Goal: Task Accomplishment & Management: Manage account settings

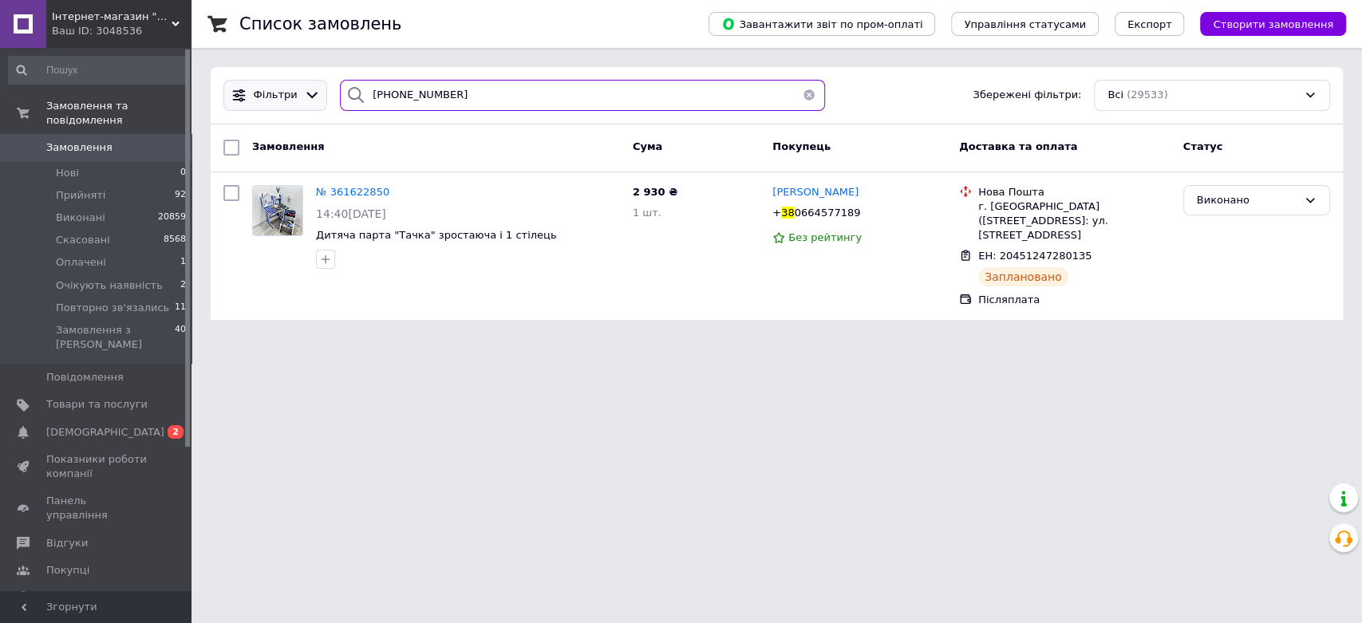
drag, startPoint x: 482, startPoint y: 91, endPoint x: 307, endPoint y: 85, distance: 174.8
click at [312, 86] on div "Фільтри [PHONE_NUMBER] Збережені фільтри: Всі (29533)" at bounding box center [776, 95] width 1119 height 31
paste input "[PHONE_NUMBER]"
type input "[PHONE_NUMBER]"
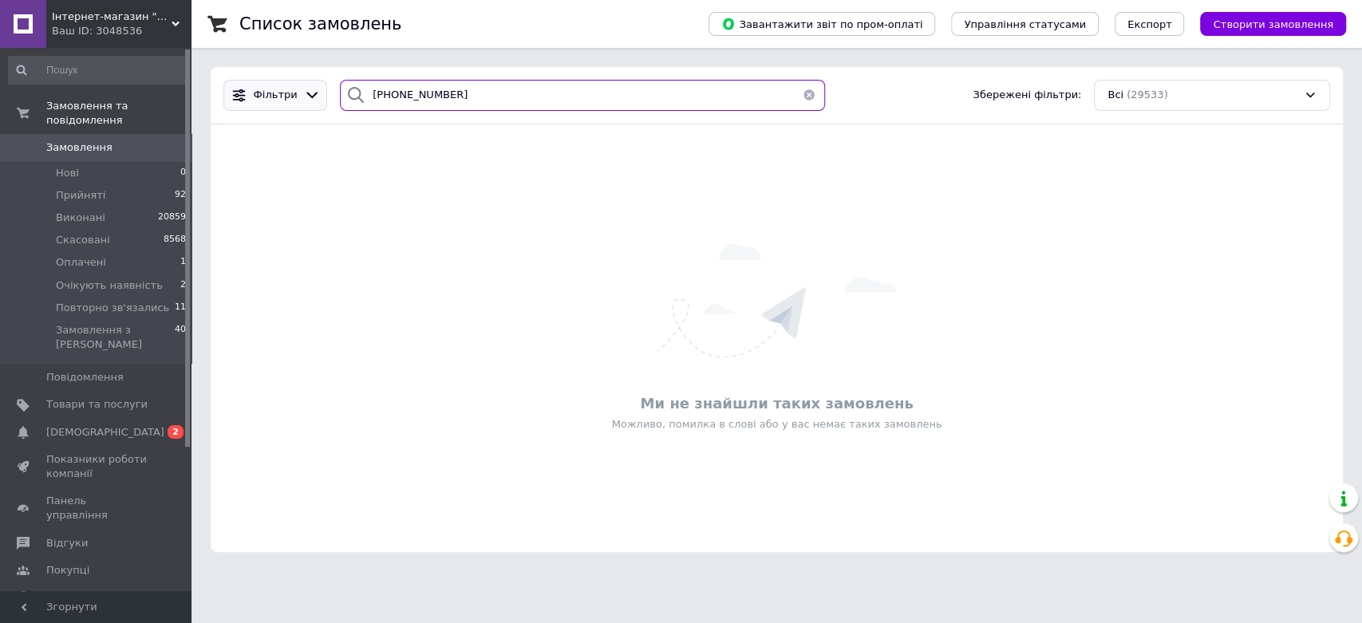
drag, startPoint x: 487, startPoint y: 96, endPoint x: 309, endPoint y: 92, distance: 177.9
click at [309, 92] on div "Фільтри [PHONE_NUMBER] Збережені фільтри: Всі (29533)" at bounding box center [776, 95] width 1119 height 31
paste input "[PHONE_NUMBER]"
type input "[PHONE_NUMBER]"
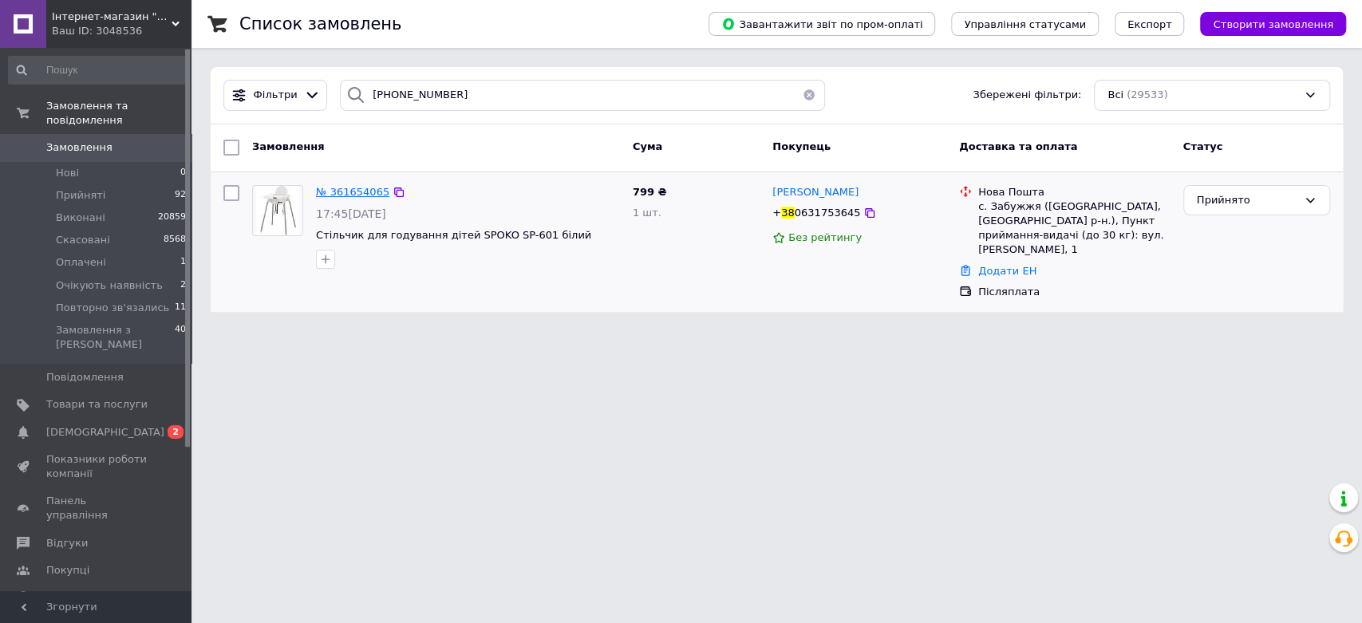
click at [357, 190] on span "№ 361654065" at bounding box center [352, 192] width 73 height 12
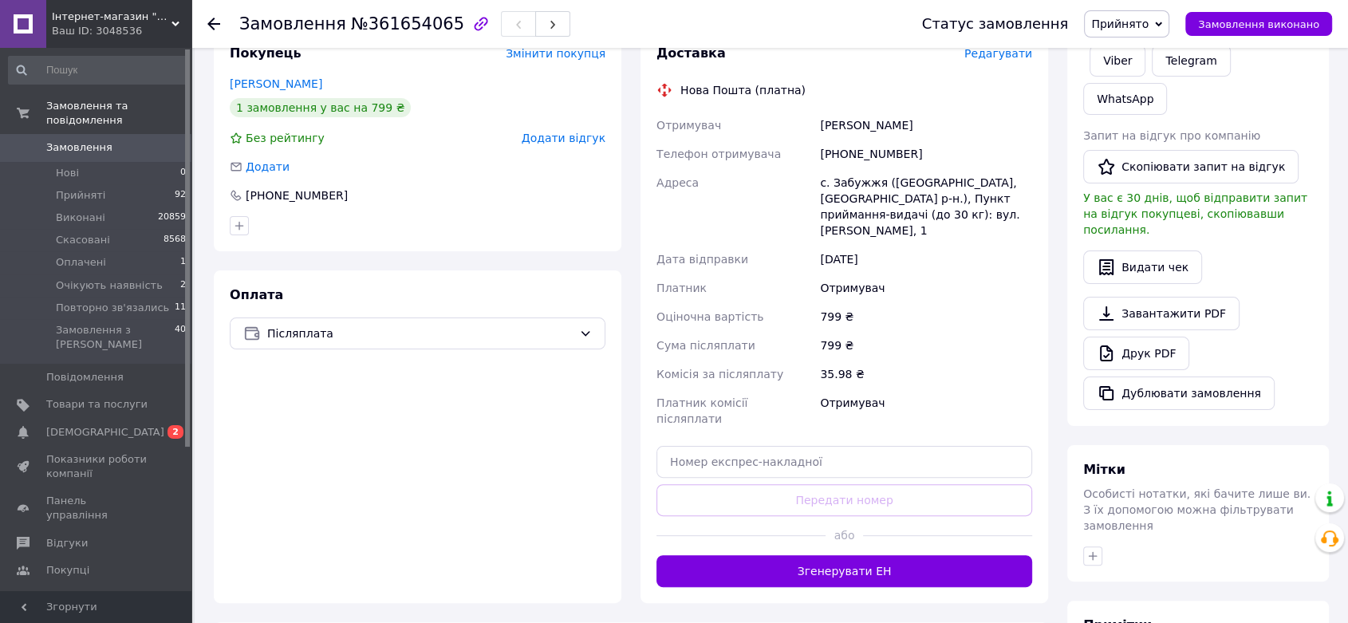
scroll to position [354, 0]
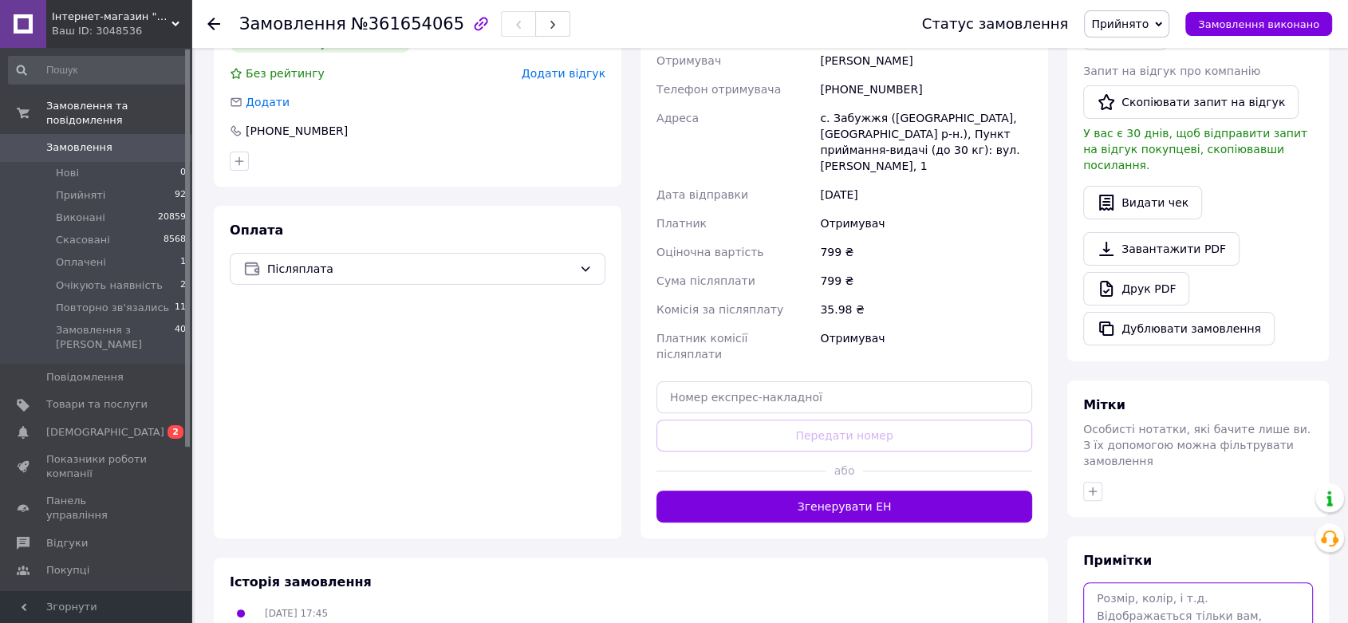
click at [1119, 582] on textarea at bounding box center [1198, 624] width 230 height 85
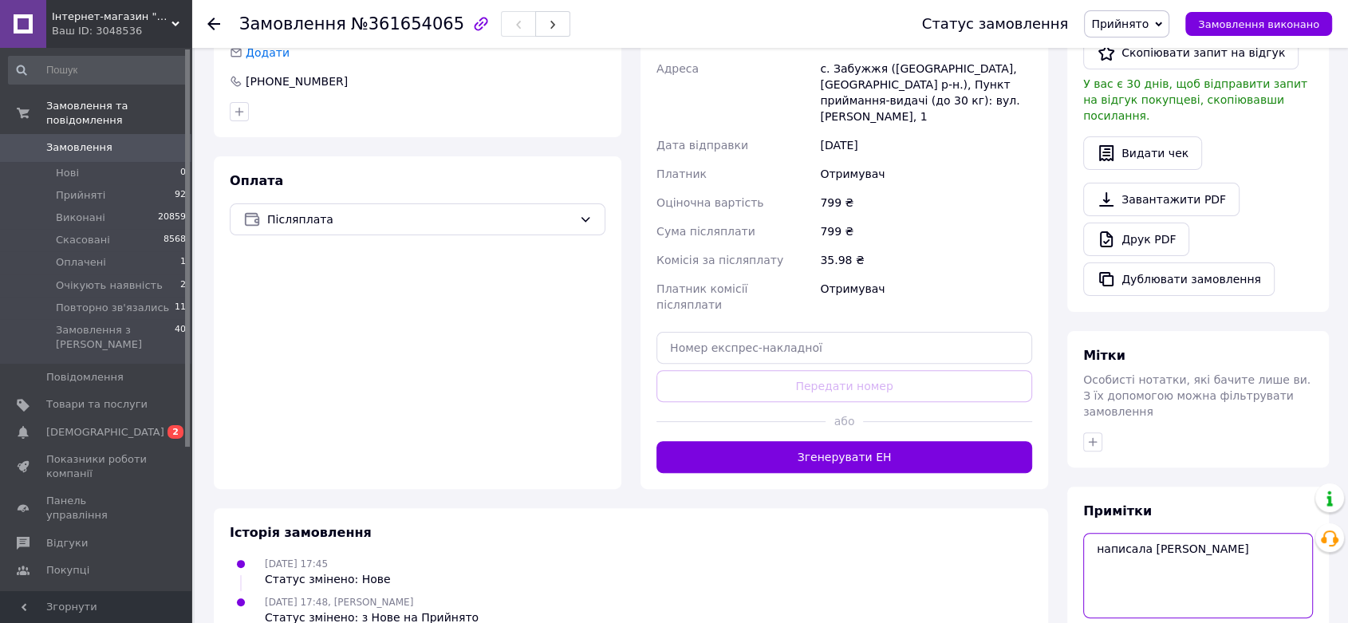
scroll to position [426, 0]
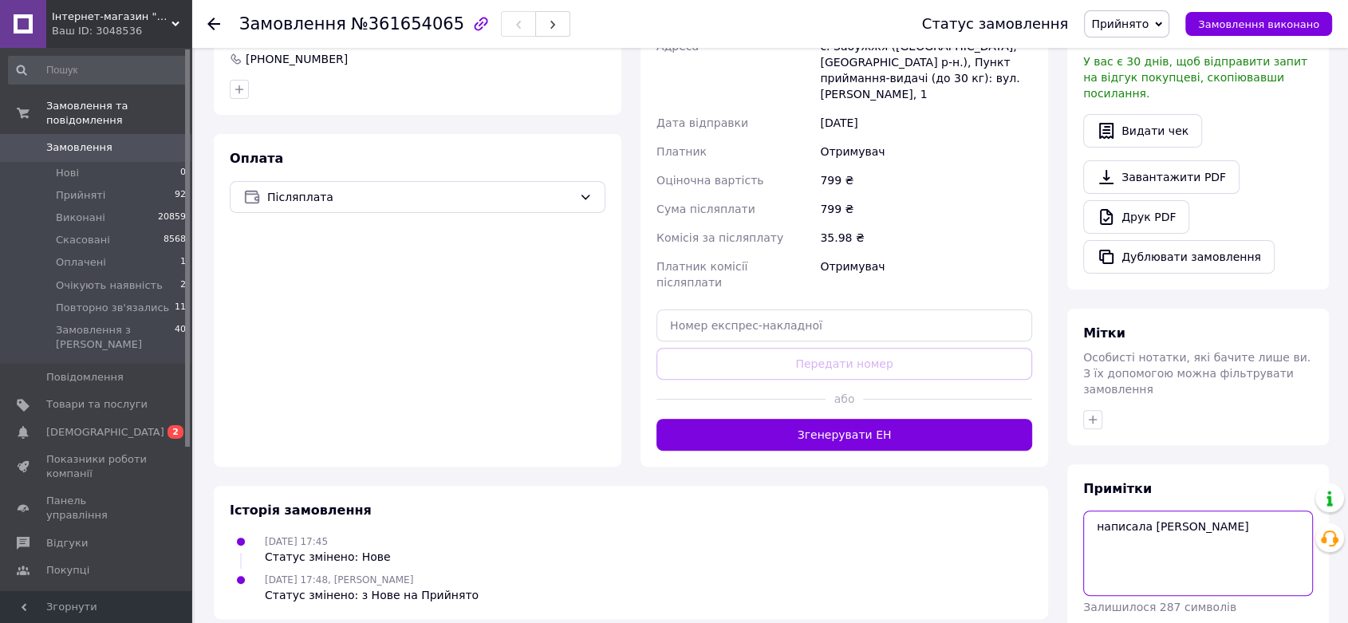
type textarea "написала [PERSON_NAME]"
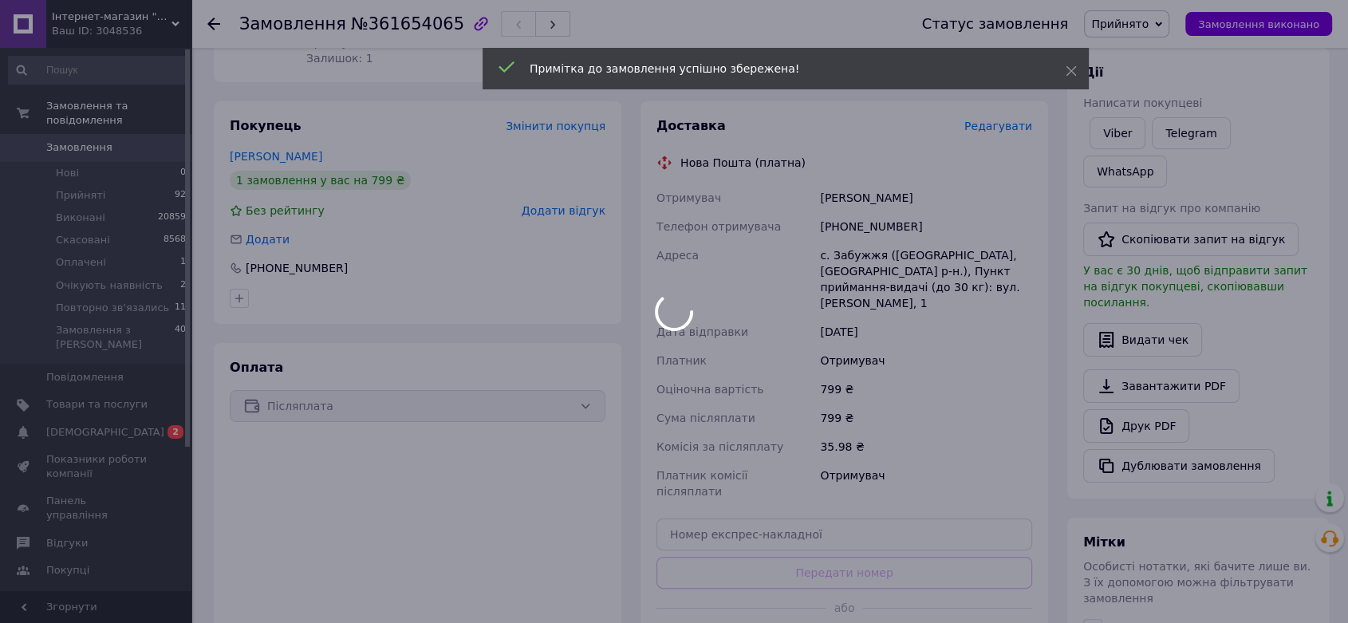
scroll to position [71, 0]
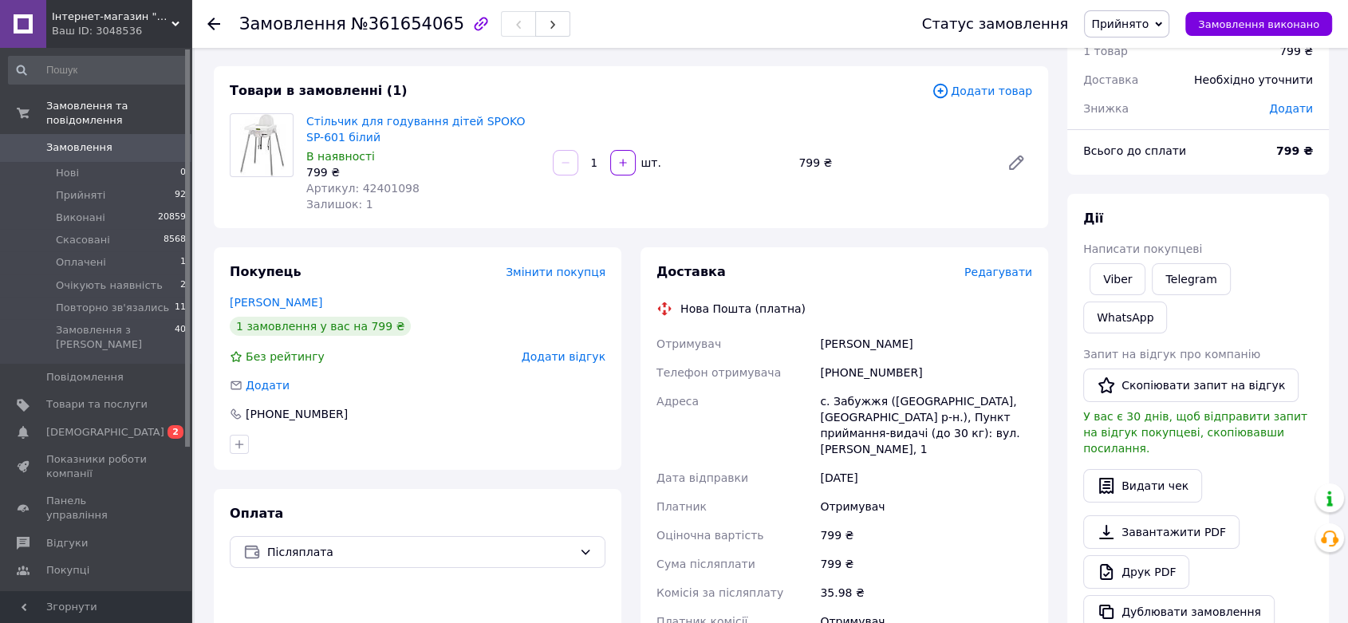
click at [204, 349] on div "Покупець Змінити покупця [PERSON_NAME] 1 замовлення у вас на 799 ₴ Без рейтингу…" at bounding box center [417, 534] width 427 height 574
click at [1117, 280] on link "Viber" at bounding box center [1118, 279] width 56 height 32
click at [214, 239] on div "Замовлення з сайту [DATE] 17:45 Товари в замовленні (1) Додати товар Стільчик д…" at bounding box center [631, 513] width 854 height 1035
drag, startPoint x: 351, startPoint y: 190, endPoint x: 409, endPoint y: 190, distance: 58.2
click at [409, 190] on div "Артикул: 42401098" at bounding box center [423, 188] width 234 height 16
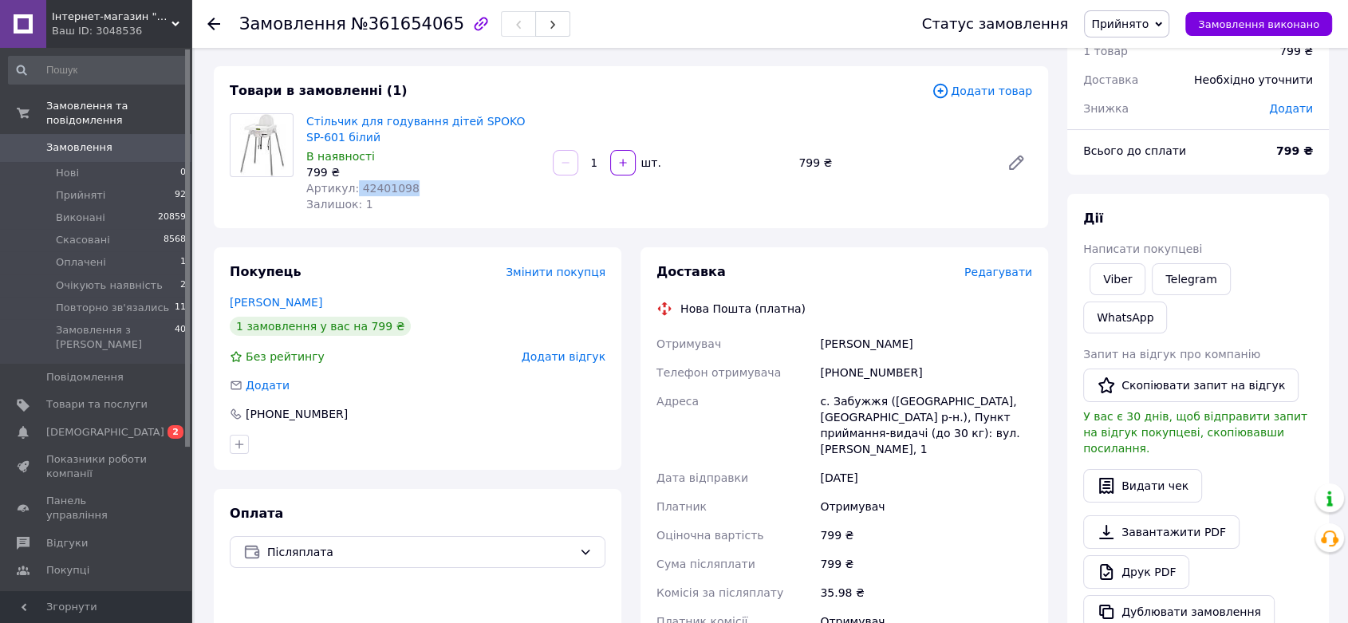
copy span "42401098"
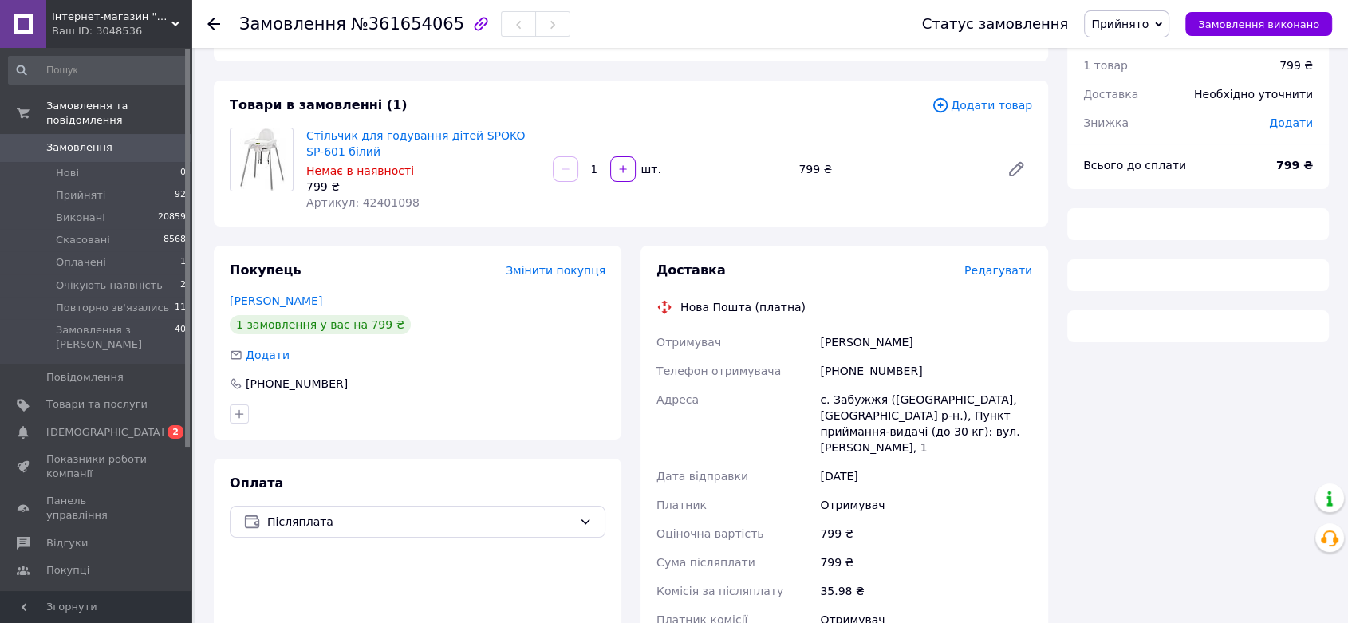
scroll to position [71, 0]
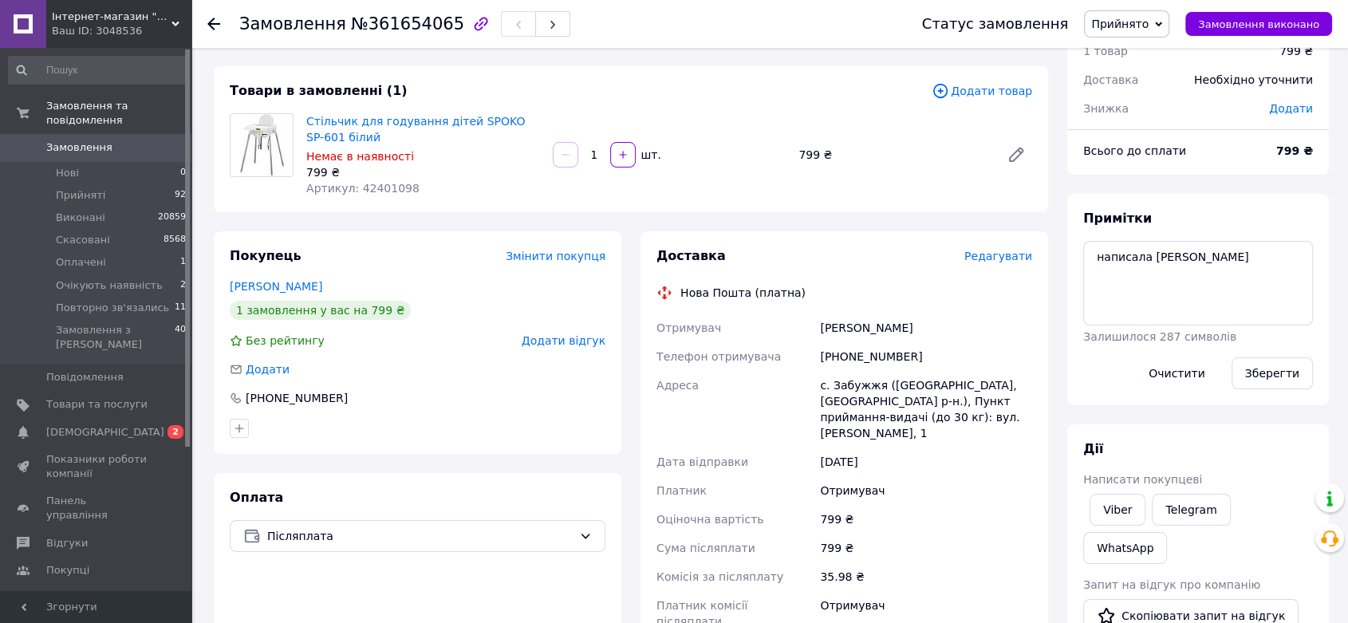
drag, startPoint x: 208, startPoint y: 215, endPoint x: 235, endPoint y: 218, distance: 26.4
click at [208, 215] on div "Замовлення з сайту 12.09.2025 | 17:45 Товари в замовленні (1) Додати товар Стіл…" at bounding box center [631, 513] width 854 height 1035
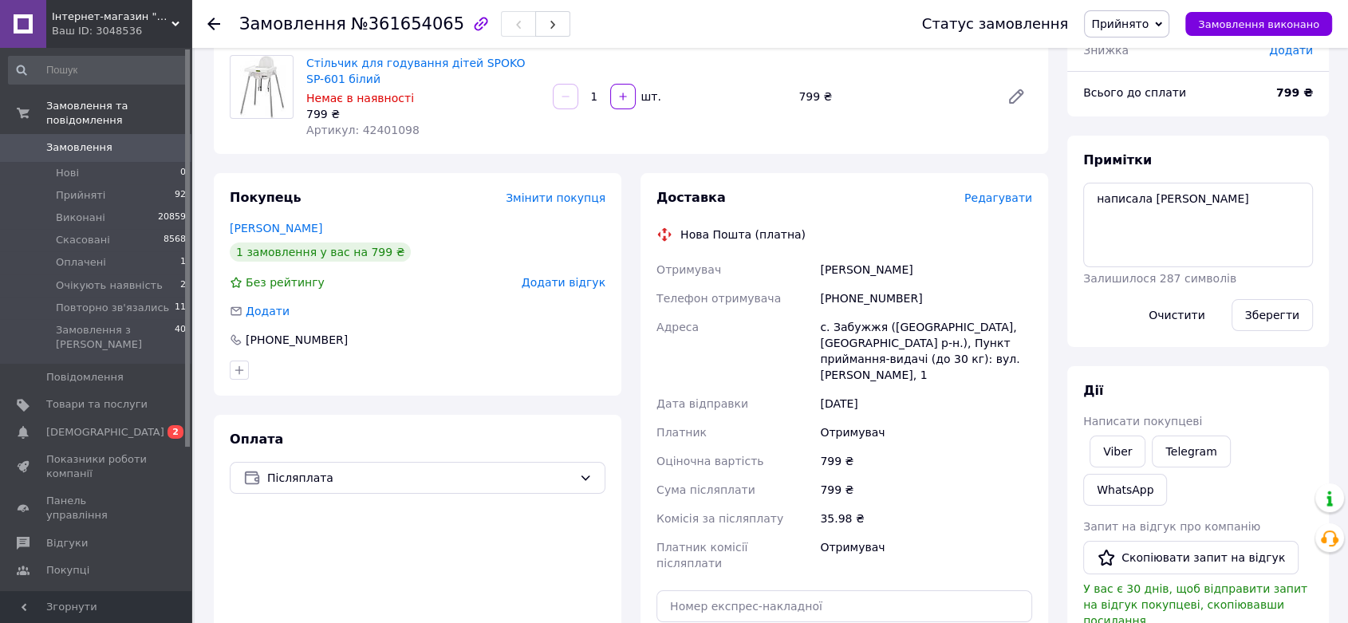
scroll to position [0, 0]
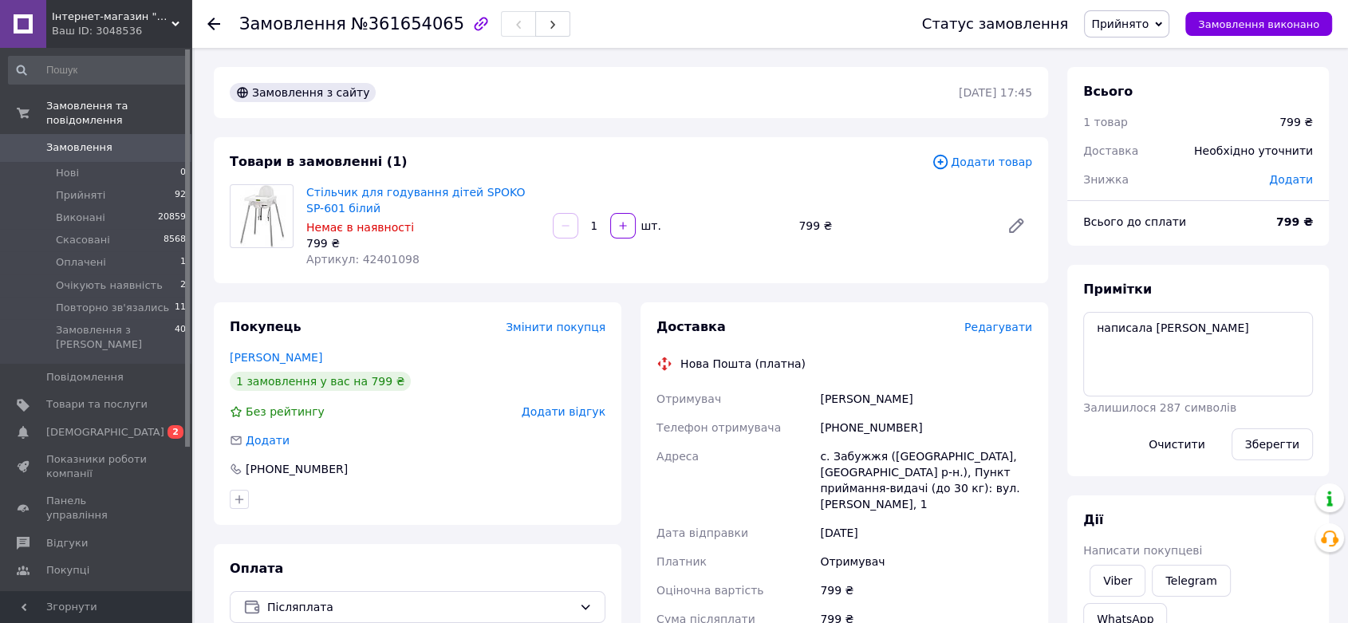
click at [1143, 11] on span "Прийнято" at bounding box center [1126, 23] width 85 height 27
click at [1149, 81] on li "Скасовано" at bounding box center [1149, 80] width 129 height 24
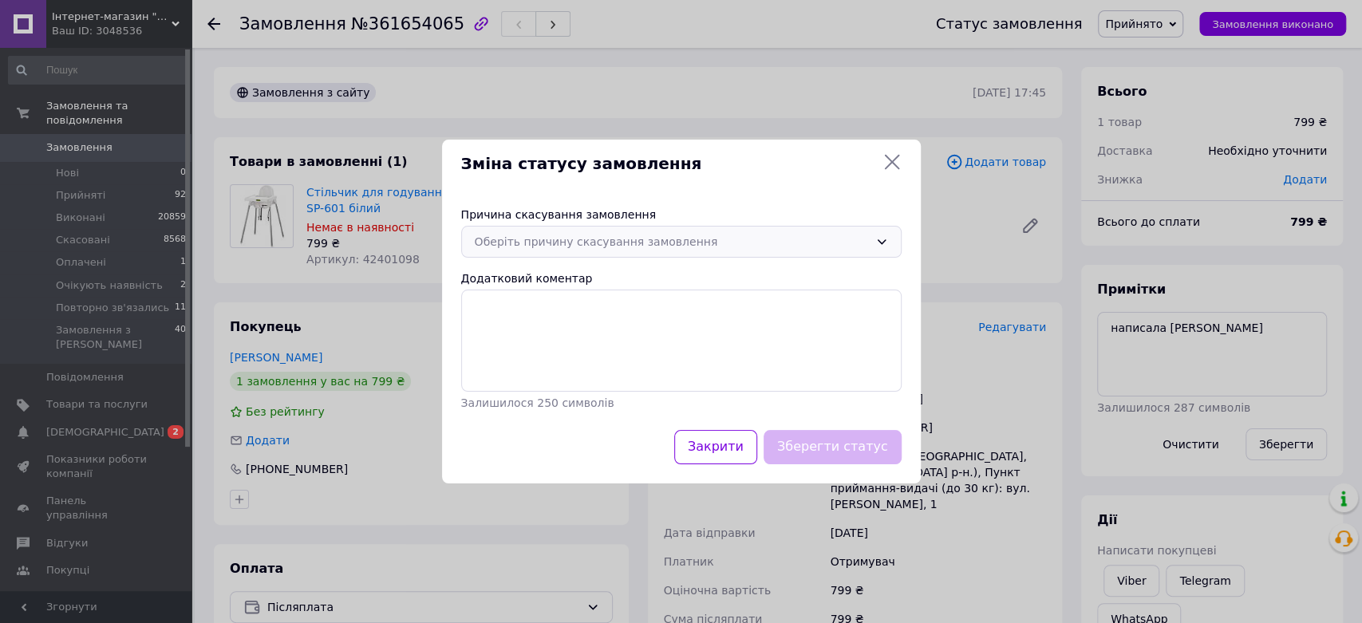
click at [689, 235] on div "Оберіть причину скасування замовлення" at bounding box center [672, 242] width 394 height 18
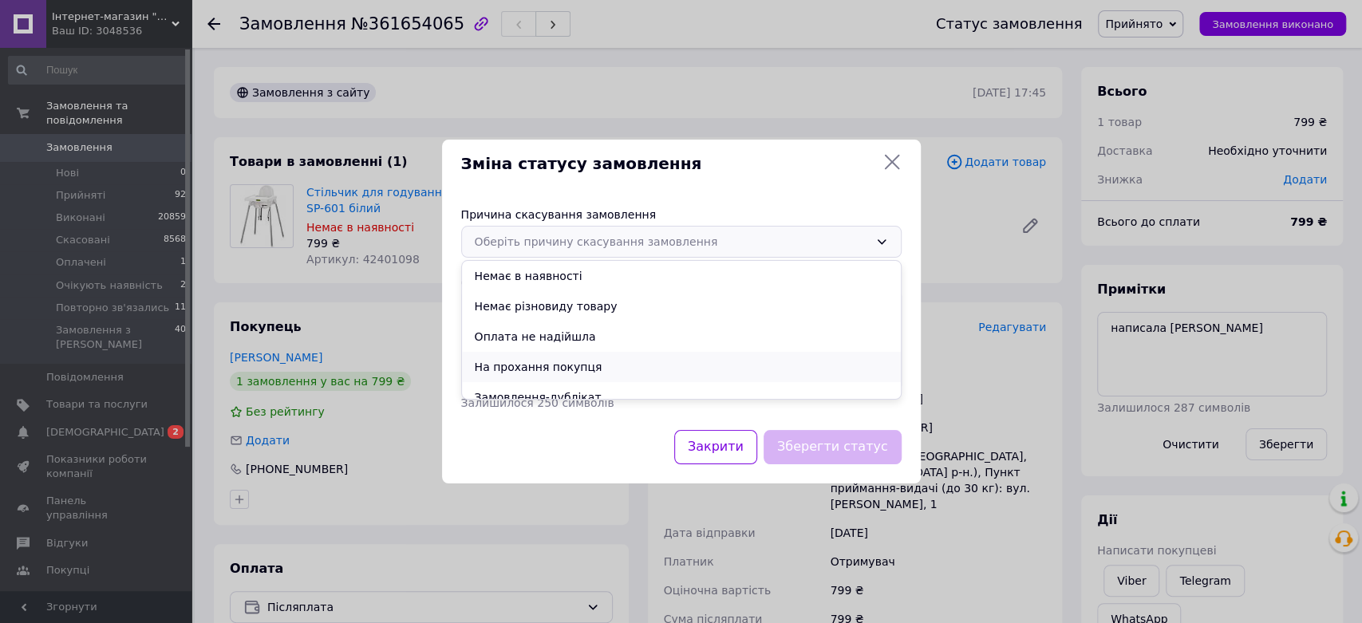
click at [557, 355] on li "На прохання покупця" at bounding box center [681, 367] width 439 height 30
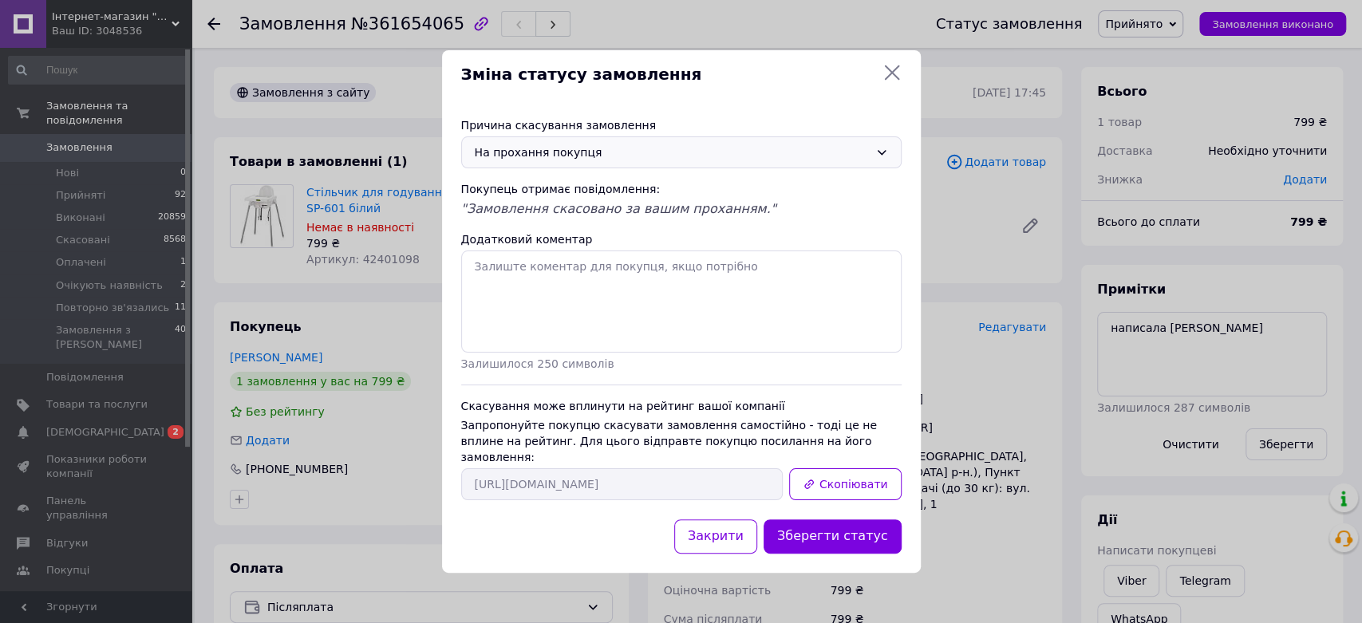
click at [842, 524] on button "Зберегти статус" at bounding box center [832, 536] width 138 height 34
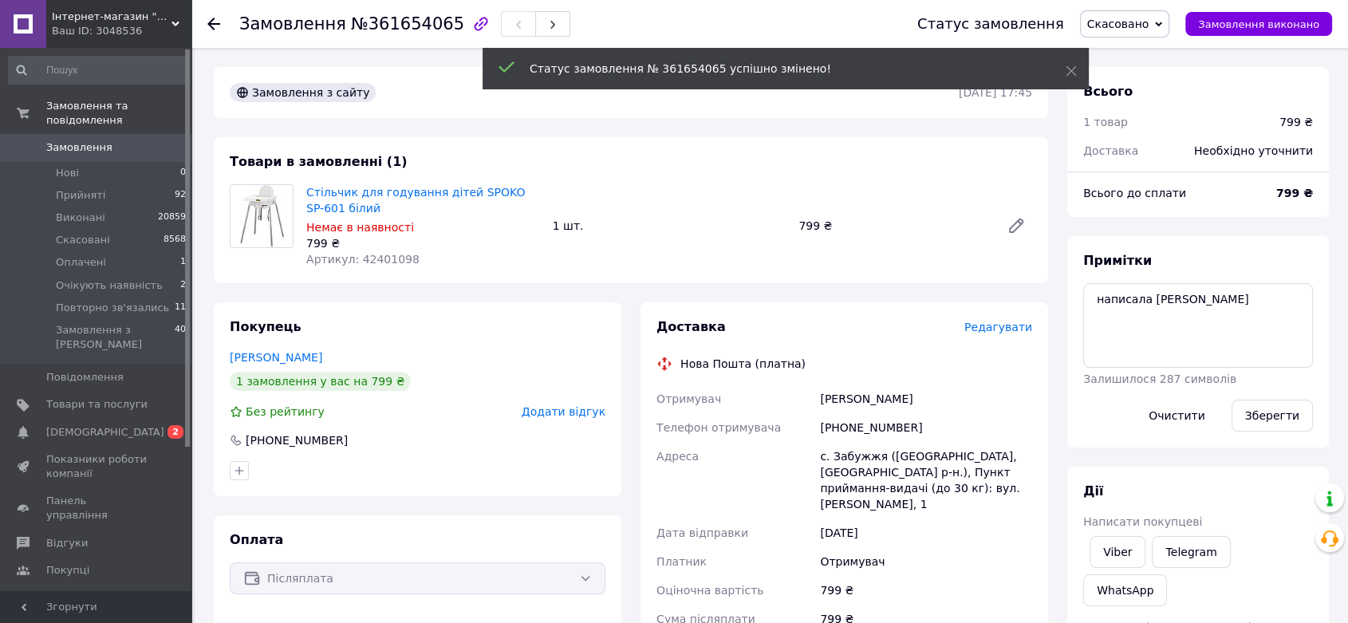
click at [95, 145] on link "Замовлення 0" at bounding box center [97, 147] width 195 height 27
